Goal: Information Seeking & Learning: Understand process/instructions

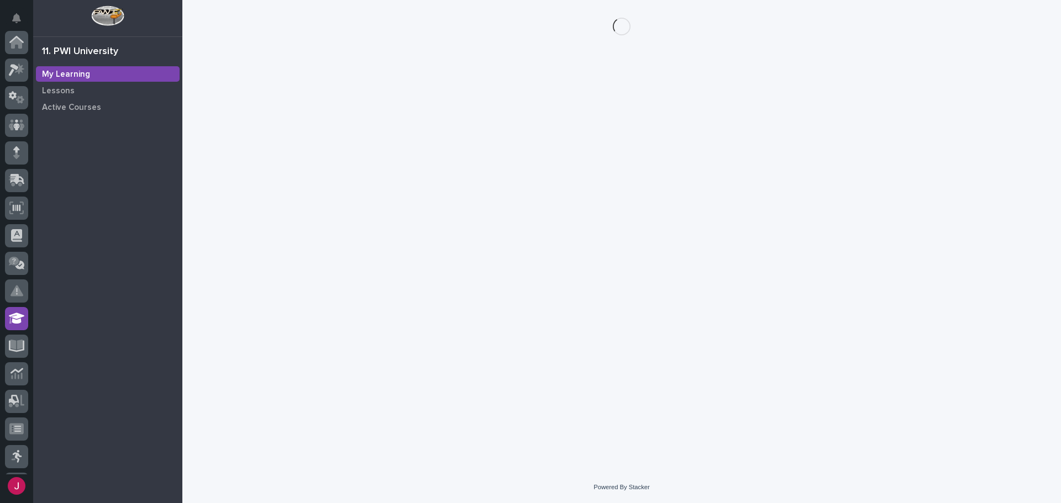
scroll to position [164, 0]
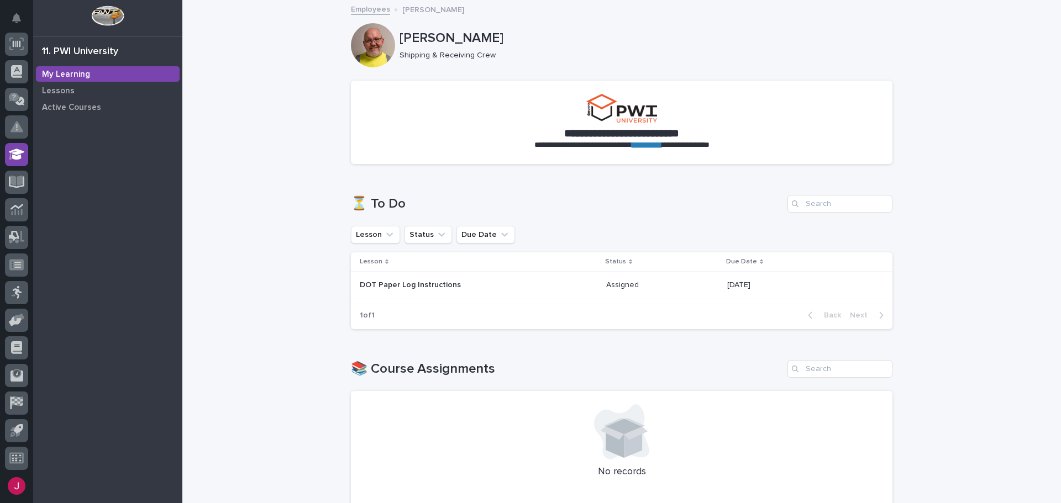
click at [413, 284] on p "DOT Paper Log Instructions" at bounding box center [456, 285] width 193 height 9
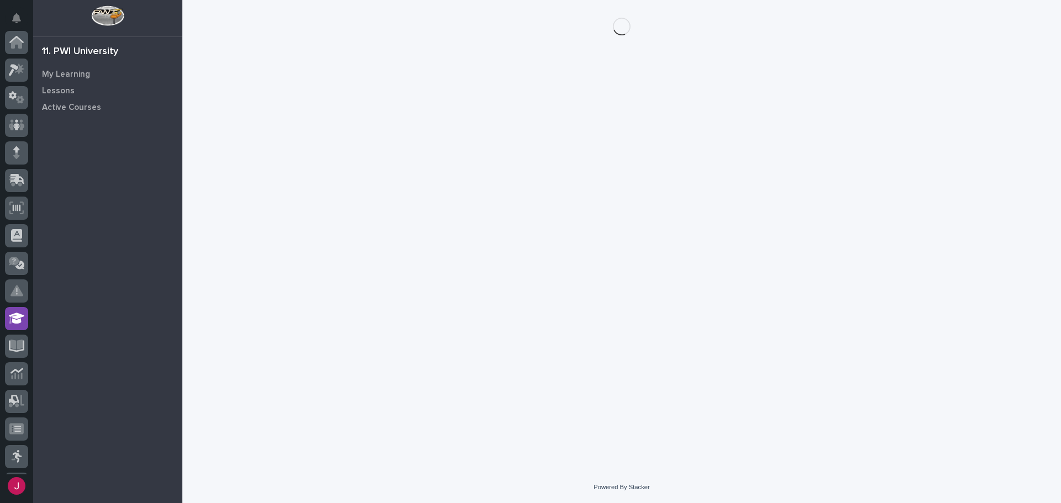
scroll to position [164, 0]
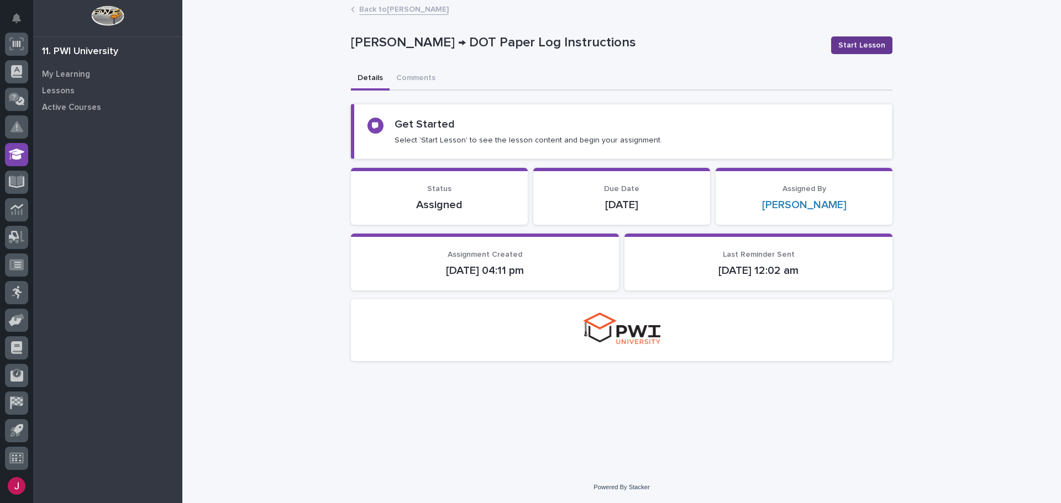
click at [864, 49] on span "Start Lesson" at bounding box center [861, 45] width 47 height 11
click at [865, 40] on span "Start Lesson" at bounding box center [861, 45] width 47 height 11
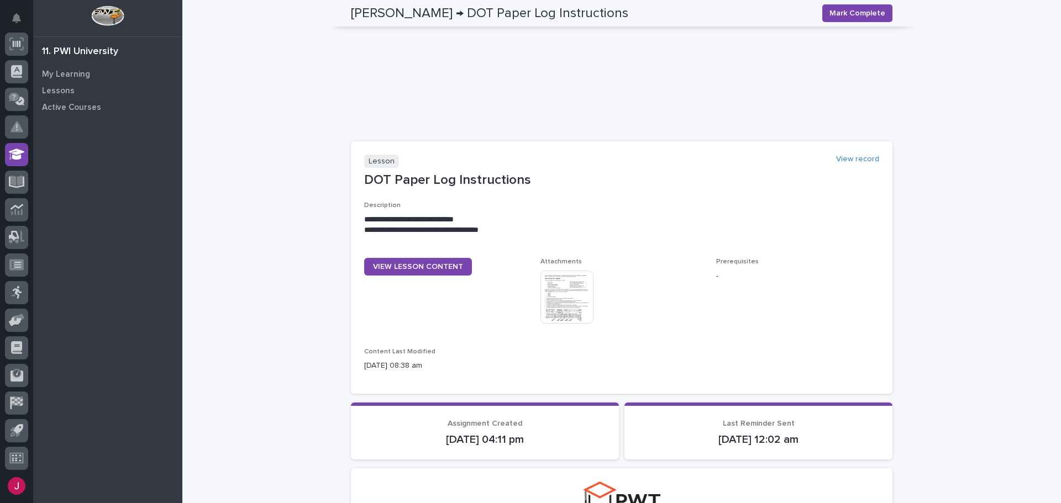
scroll to position [307, 0]
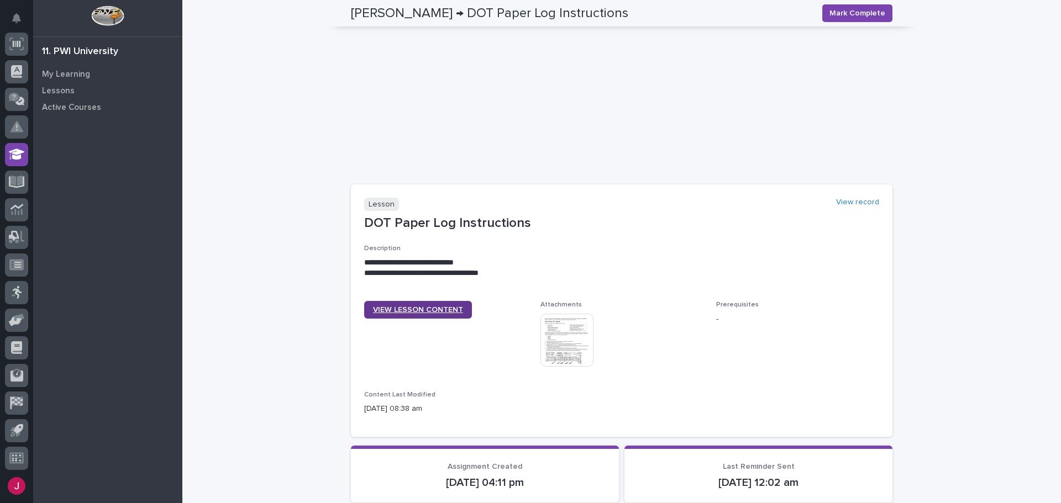
click at [418, 310] on span "VIEW LESSON CONTENT" at bounding box center [418, 310] width 90 height 8
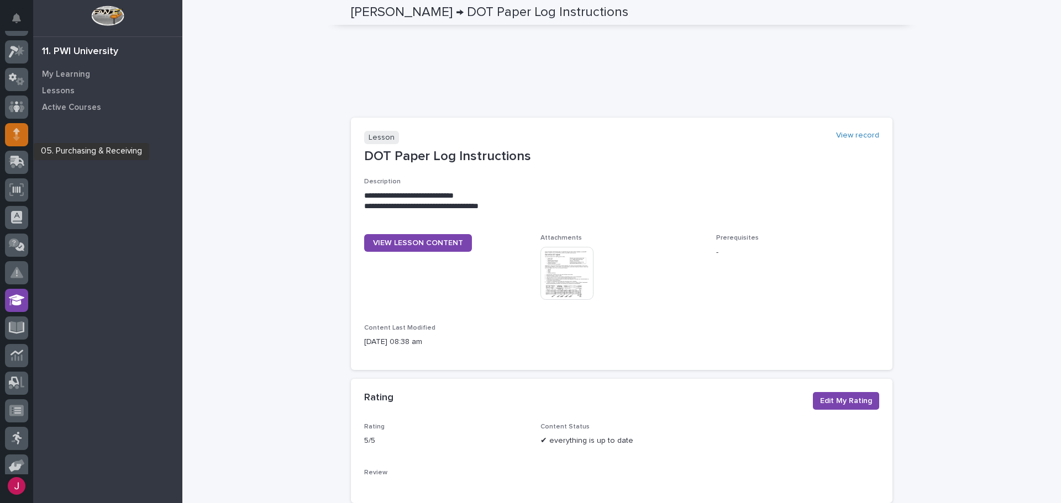
scroll to position [0, 0]
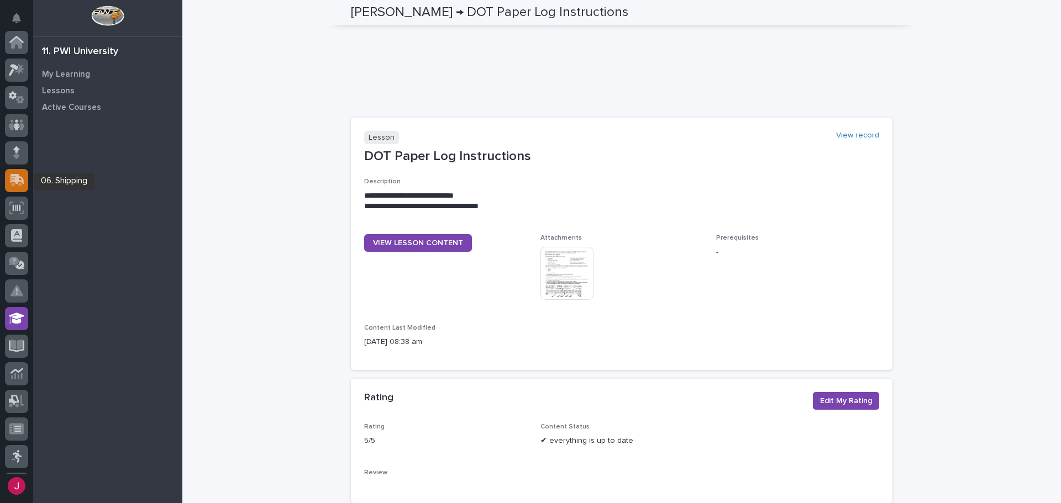
click at [15, 176] on icon at bounding box center [15, 181] width 13 height 10
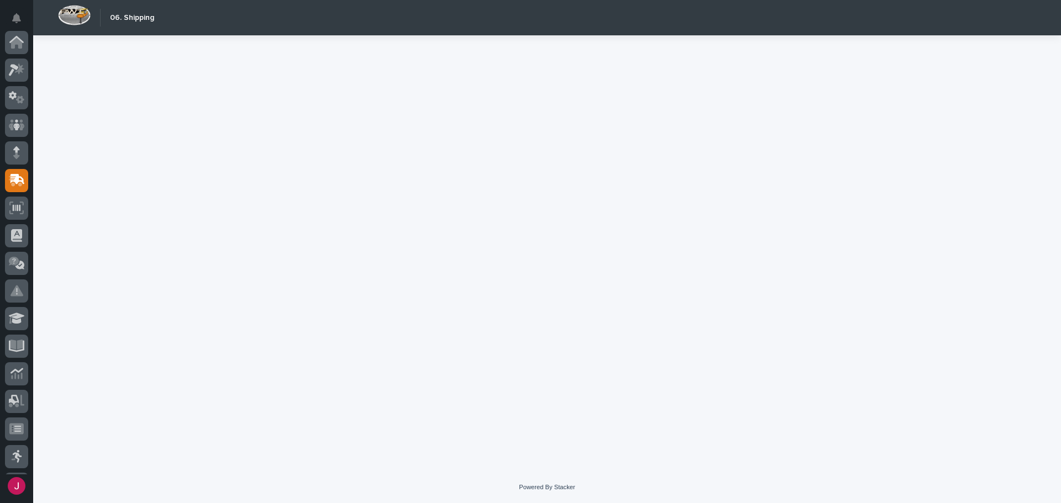
scroll to position [138, 0]
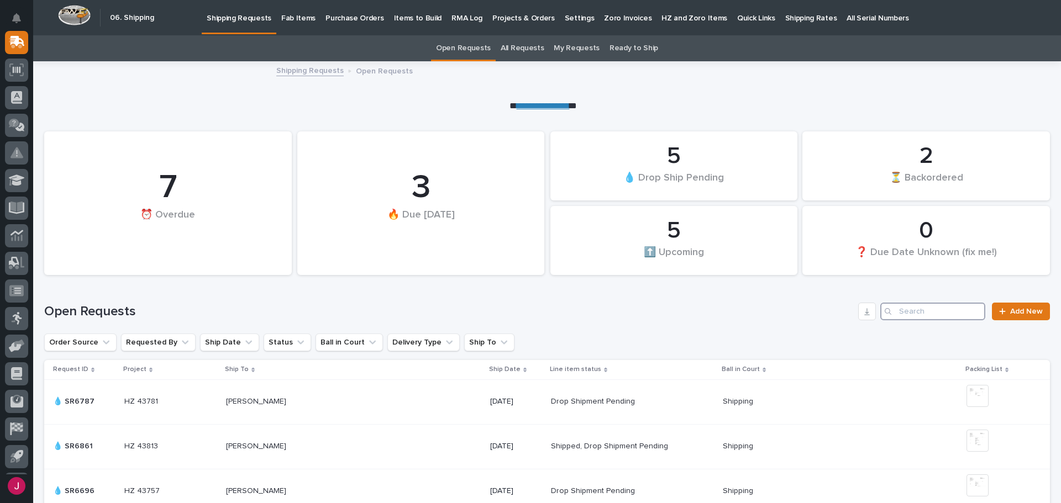
click at [896, 311] on input "Search" at bounding box center [932, 312] width 105 height 18
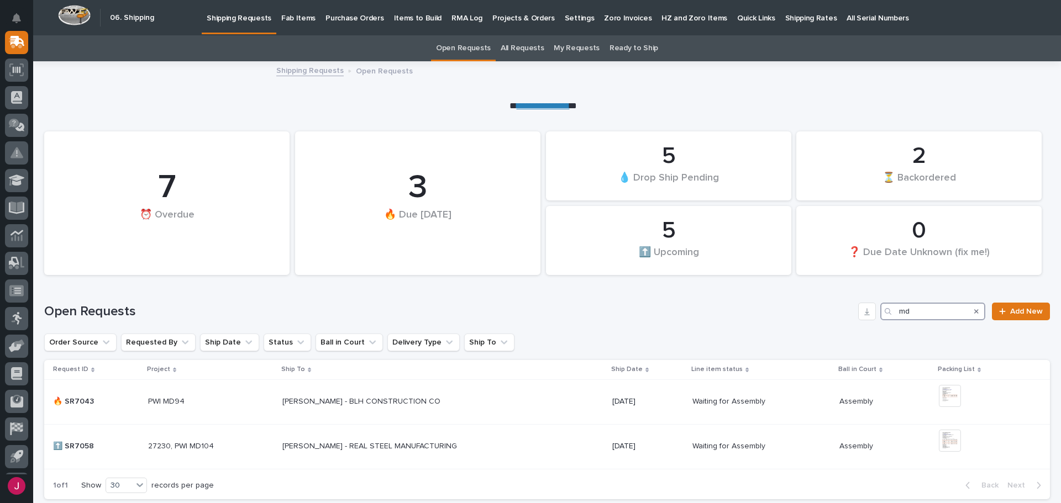
type input "md"
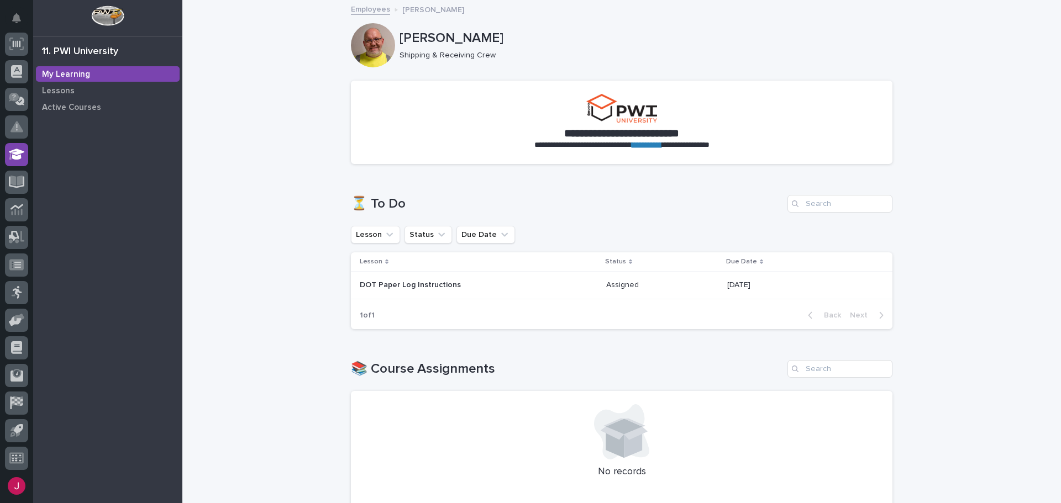
click at [430, 278] on div "DOT Paper Log Instructions" at bounding box center [479, 285] width 238 height 18
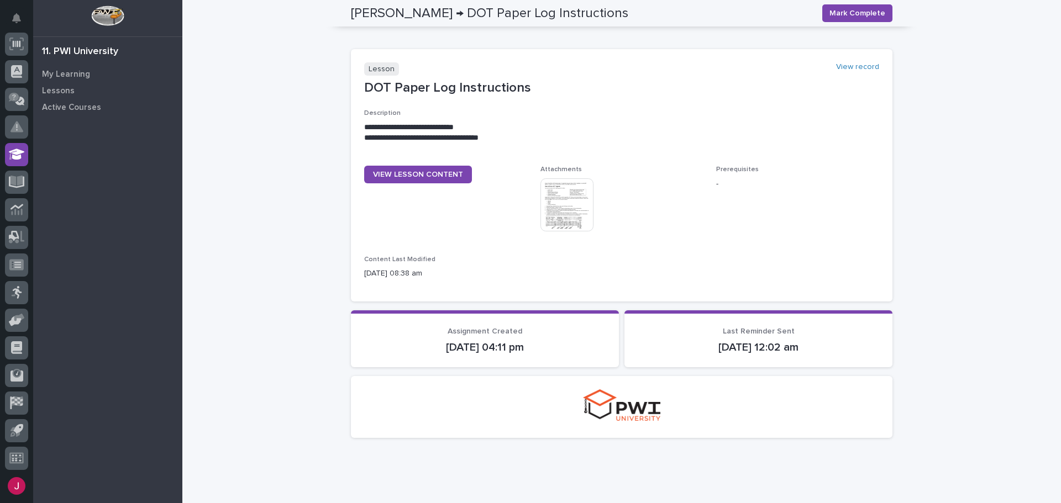
scroll to position [387, 0]
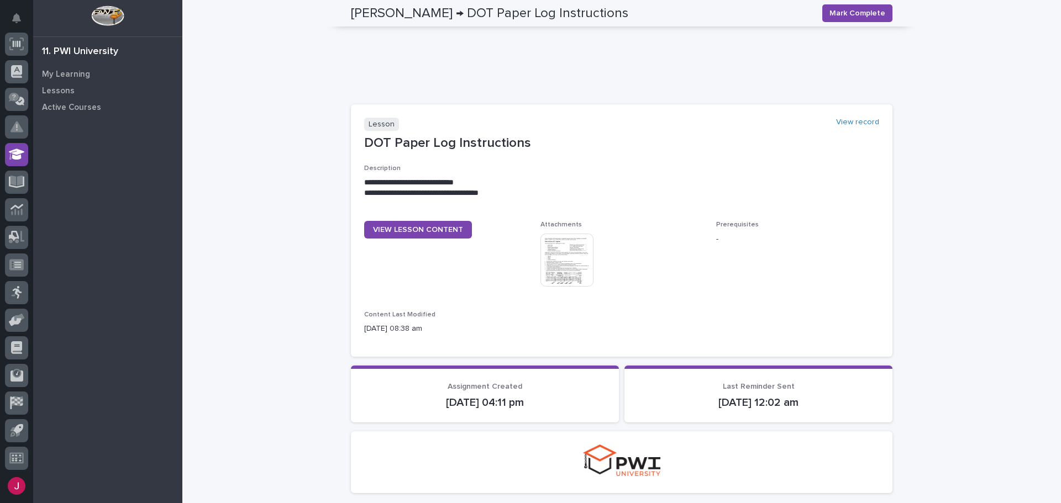
click at [569, 266] on img at bounding box center [566, 260] width 53 height 53
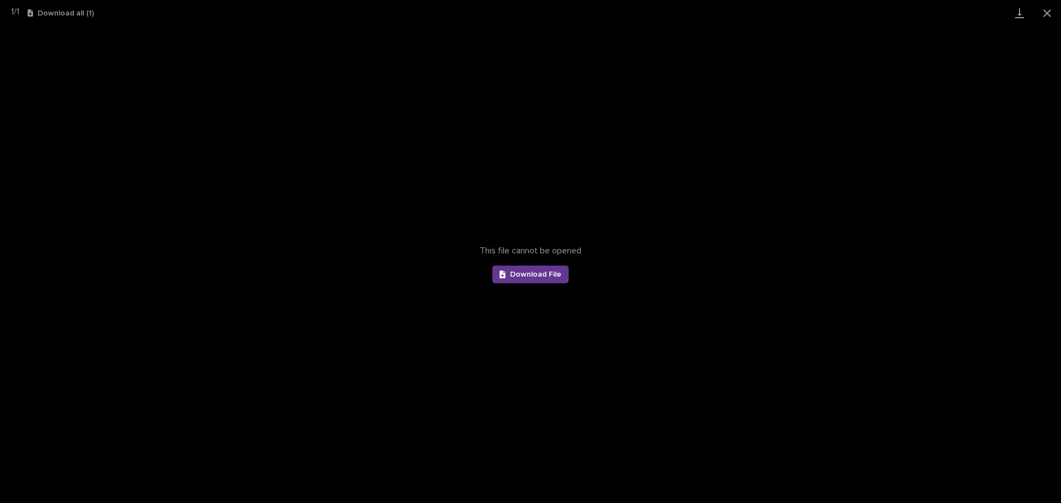
click at [542, 274] on span "Download File" at bounding box center [535, 275] width 51 height 8
click at [1046, 16] on button "Close gallery" at bounding box center [1047, 13] width 28 height 26
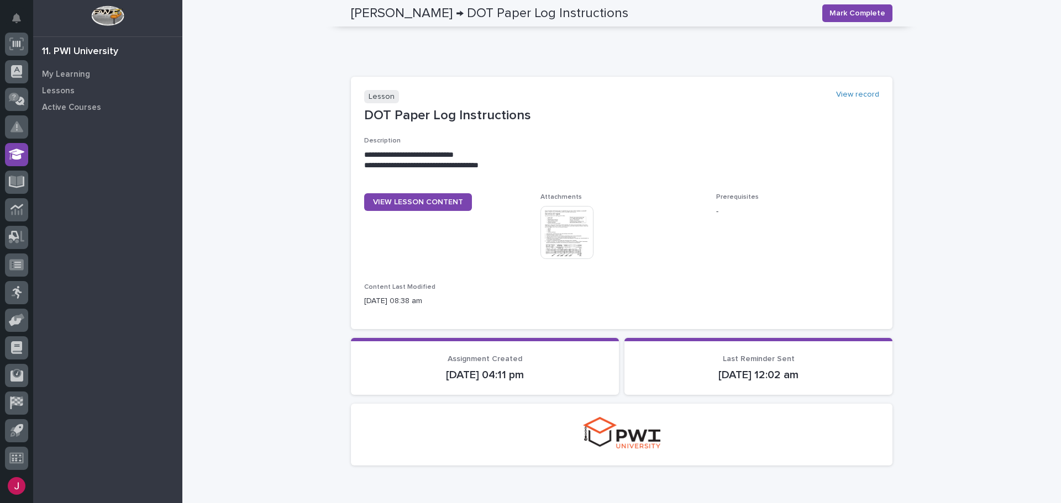
scroll to position [442, 0]
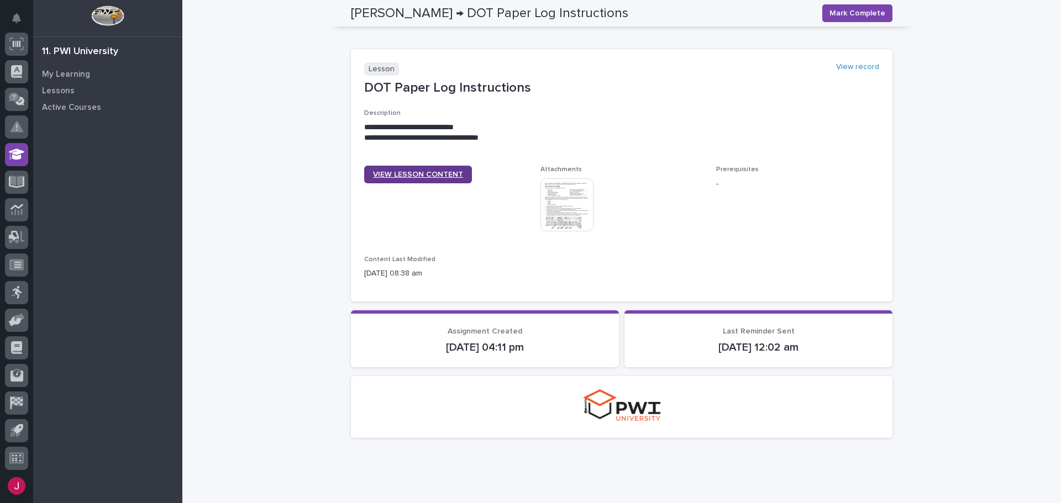
click at [421, 177] on span "VIEW LESSON CONTENT" at bounding box center [418, 175] width 90 height 8
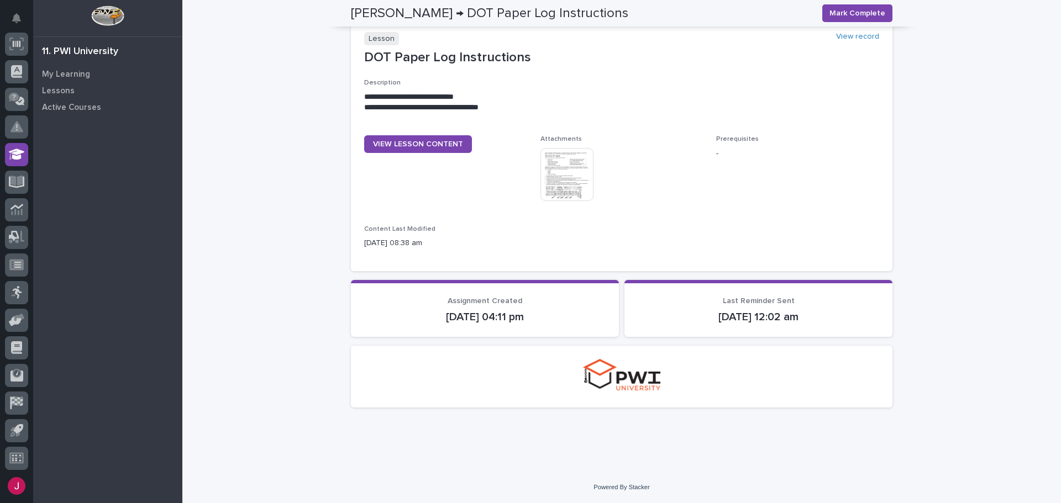
click at [476, 316] on p "[DATE] 04:11 pm" at bounding box center [484, 317] width 241 height 13
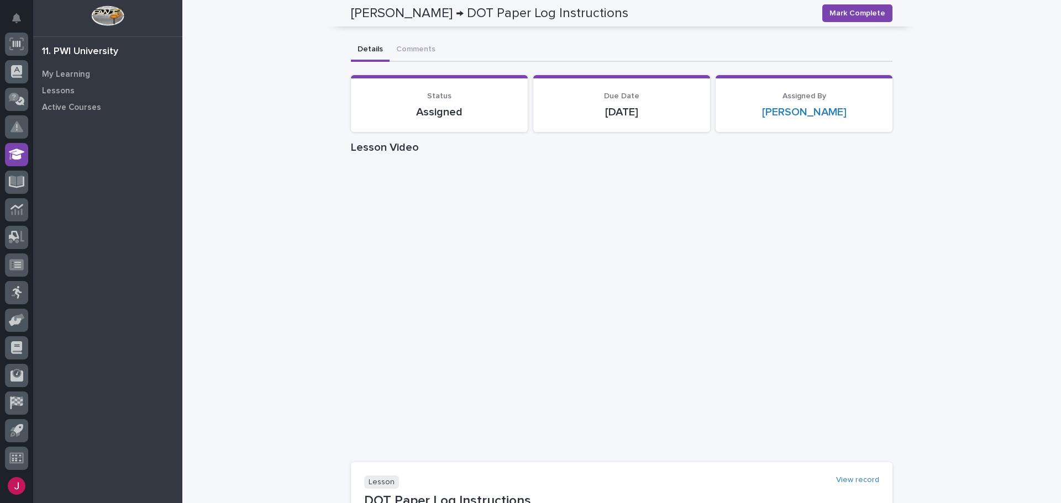
scroll to position [0, 0]
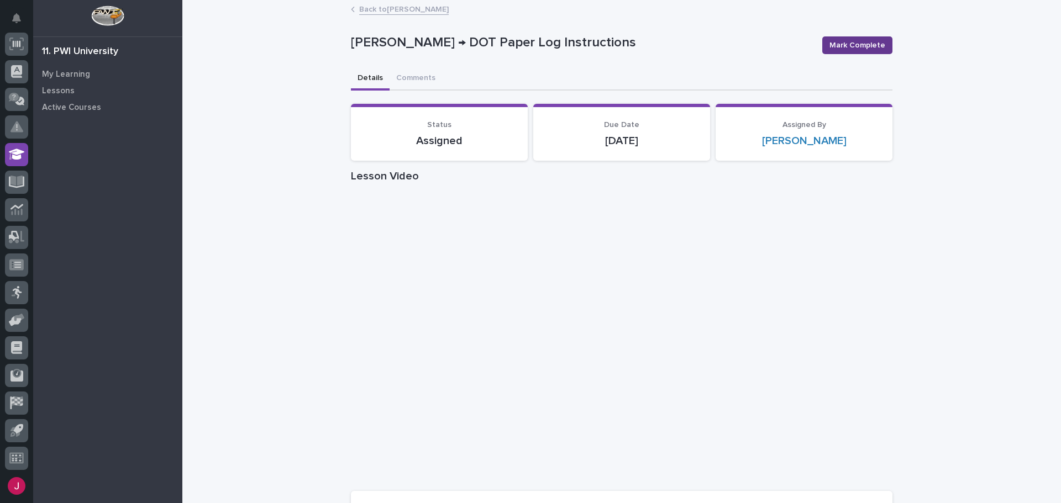
click at [848, 46] on span "Mark Complete" at bounding box center [857, 45] width 56 height 11
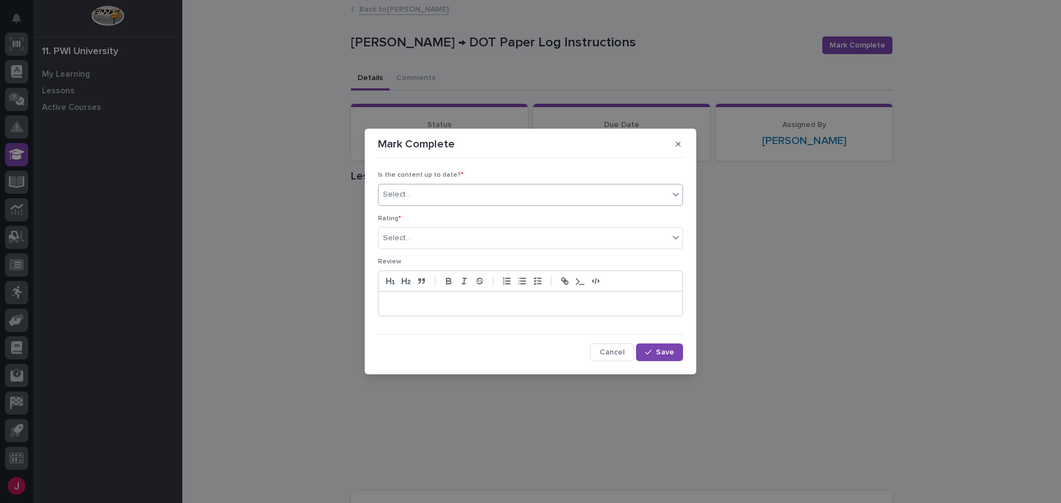
click at [422, 200] on div "Select..." at bounding box center [524, 195] width 290 height 18
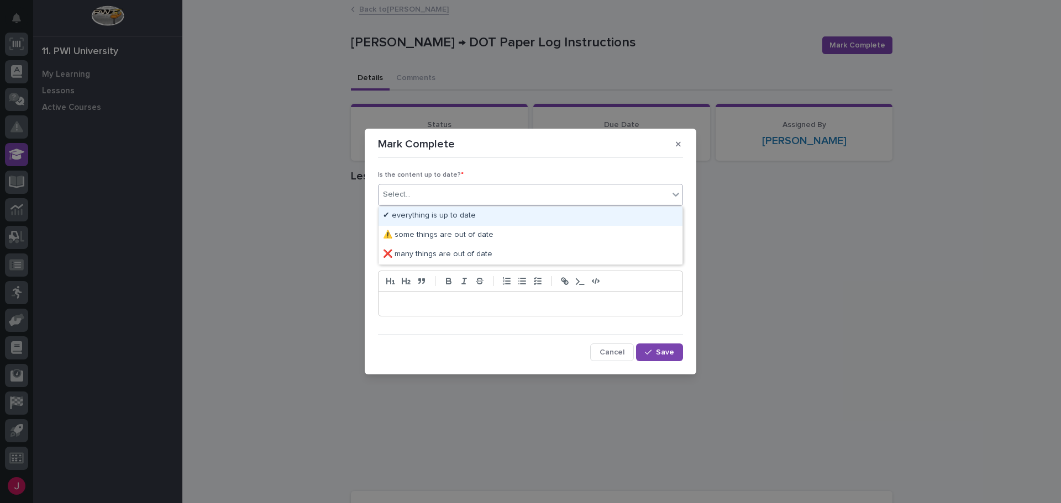
click at [446, 213] on div "✔ everything is up to date" at bounding box center [531, 216] width 304 height 19
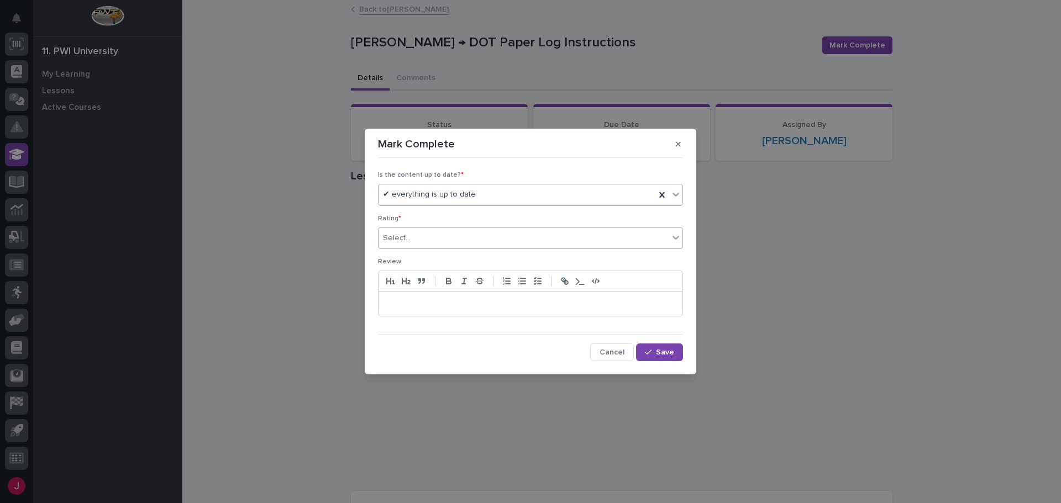
click at [412, 236] on input "text" at bounding box center [412, 238] width 1 height 9
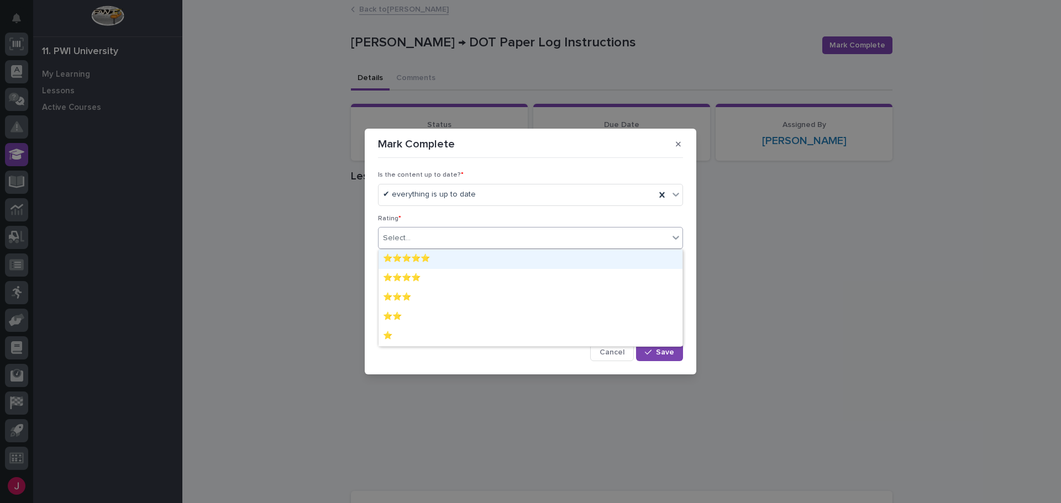
click at [407, 262] on div "⭐⭐⭐⭐⭐" at bounding box center [531, 259] width 304 height 19
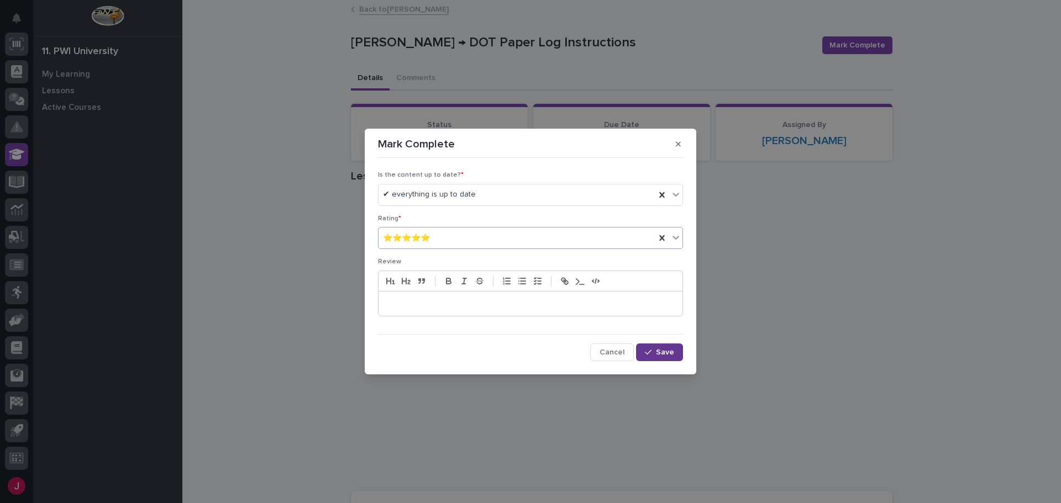
click at [674, 358] on button "Save" at bounding box center [659, 353] width 47 height 18
